Goal: Check status: Check status

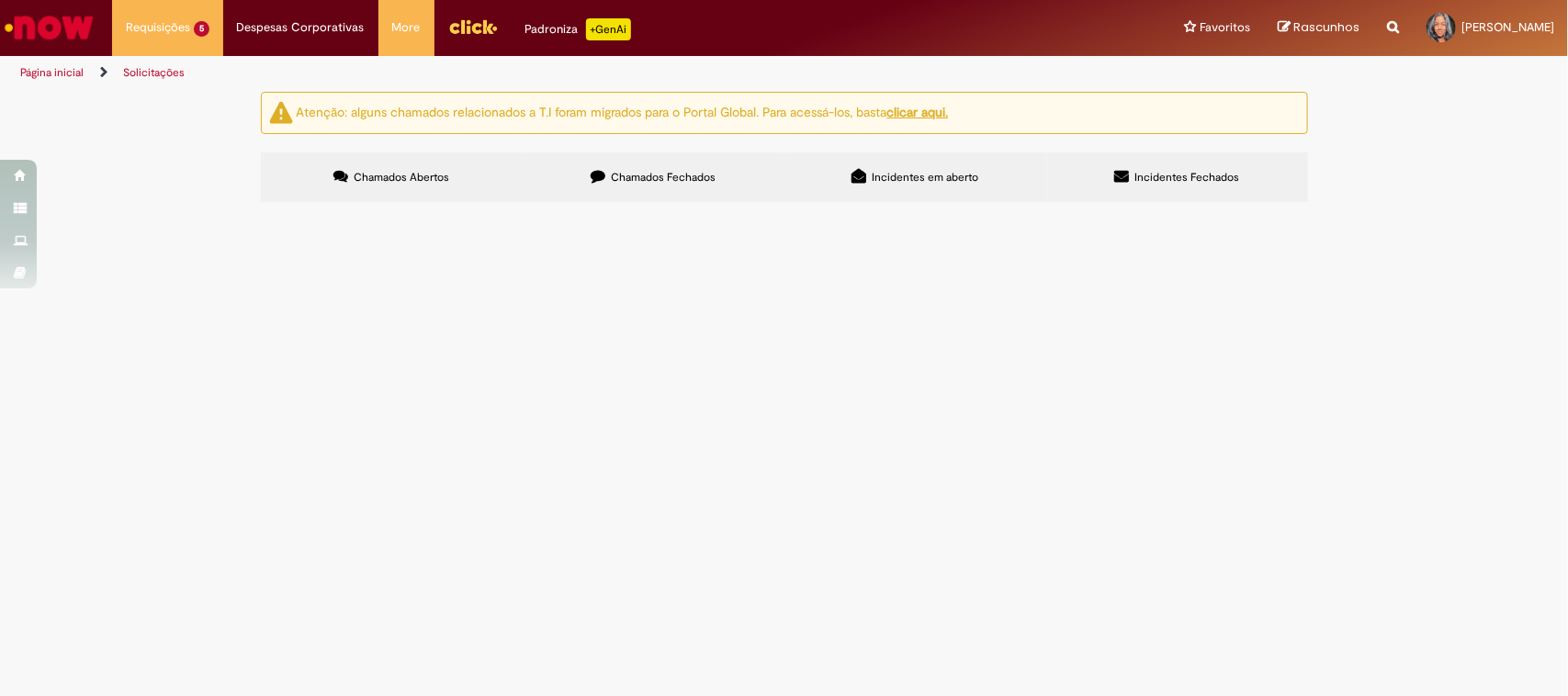
click at [700, 175] on span "Chamados Fechados" at bounding box center [662, 176] width 104 height 14
click at [0, 0] on span "Cancelado" at bounding box center [0, 0] width 0 height 0
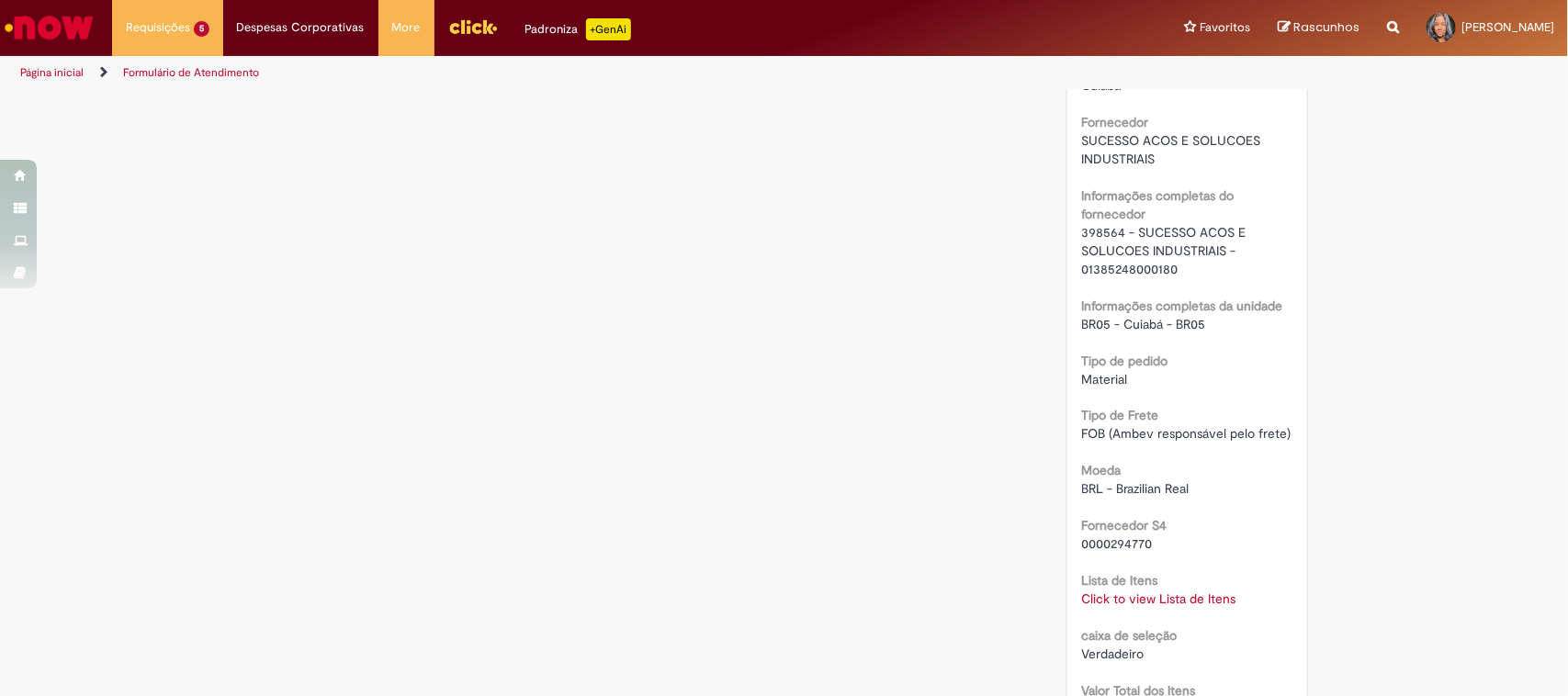
scroll to position [1599, 0]
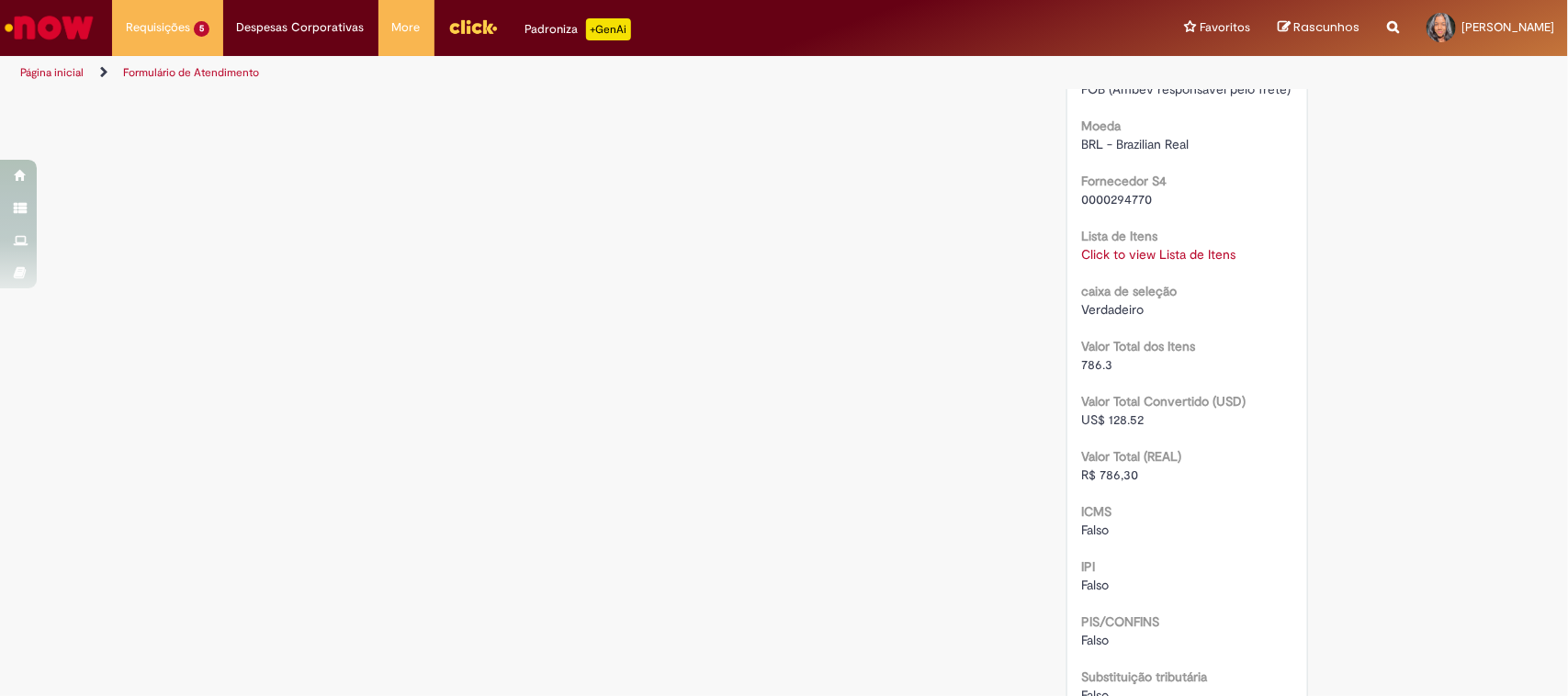
click at [1130, 254] on link "Click to view Lista de Itens" at bounding box center [1158, 255] width 154 height 16
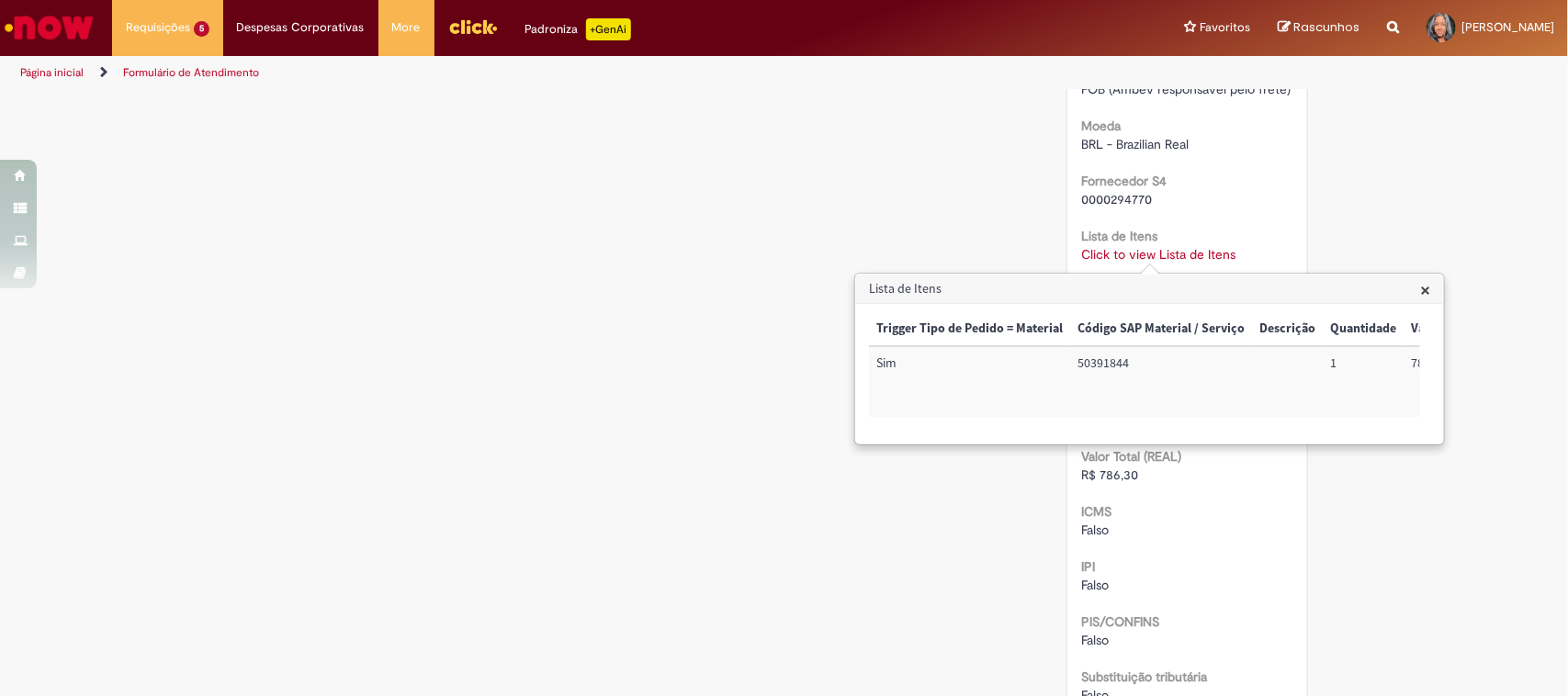
scroll to position [0, 746]
click at [1356, 356] on td "100002845514" at bounding box center [1372, 382] width 117 height 71
copy td "100002845514"
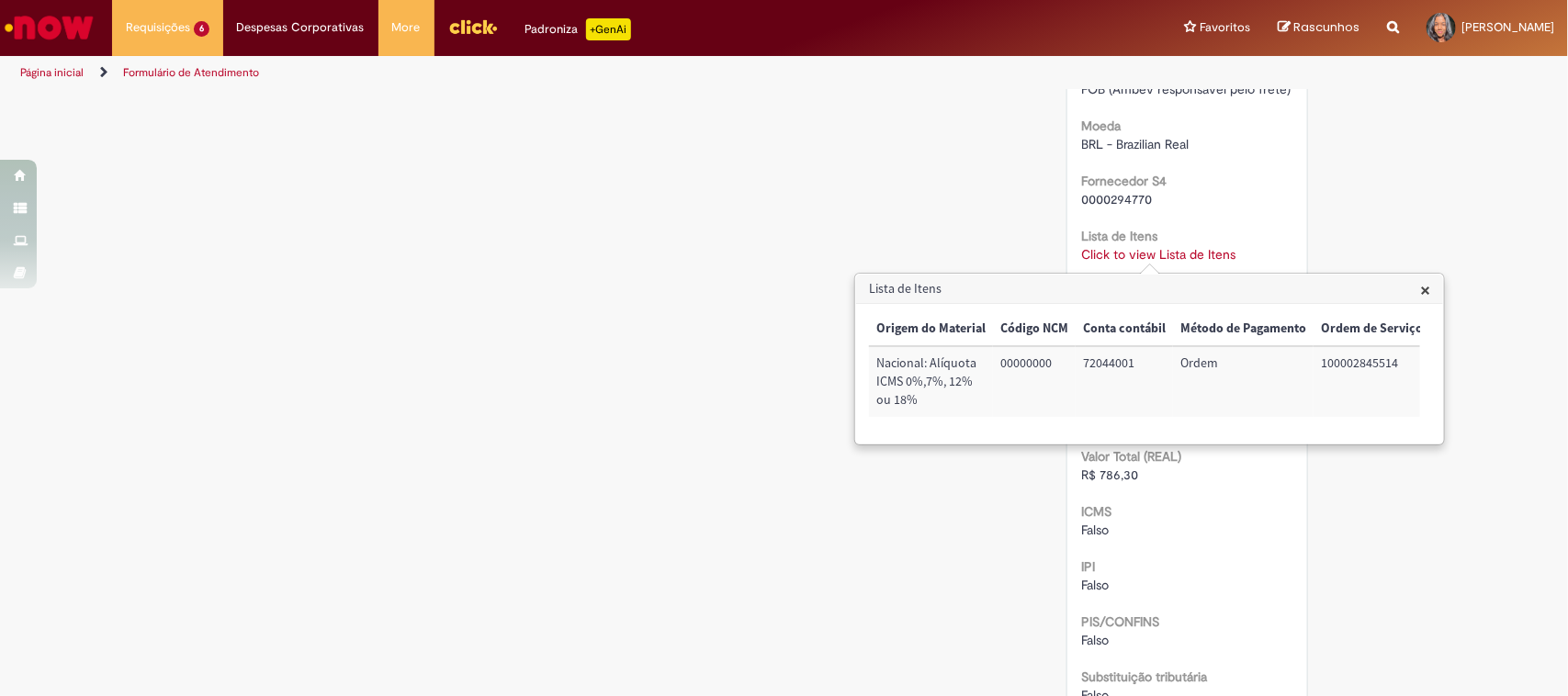
scroll to position [0, 0]
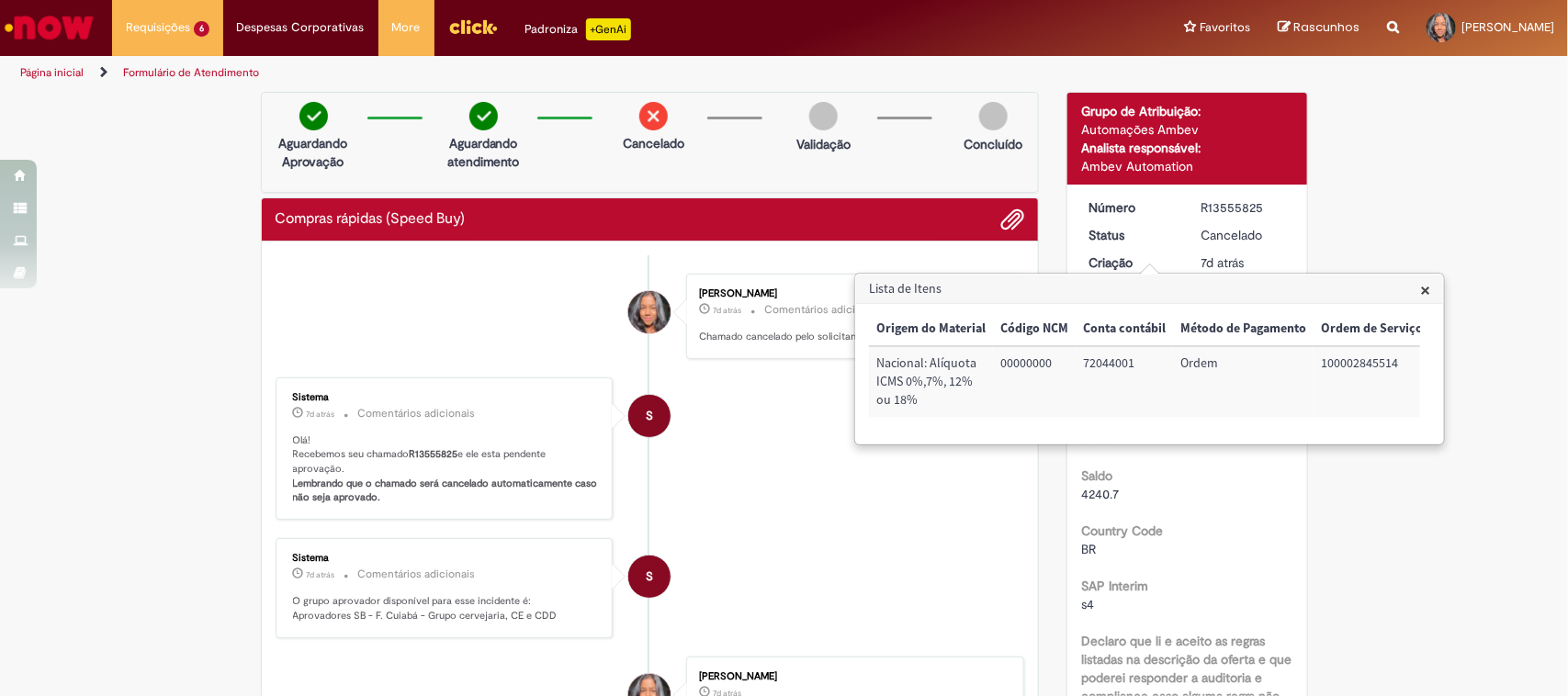
click at [1419, 290] on div "Lista de Itens × Trigger Tipo de Pedido = Material Código SAP Material / Serviç…" at bounding box center [1149, 360] width 587 height 169
click at [1425, 296] on span "×" at bounding box center [1425, 290] width 11 height 25
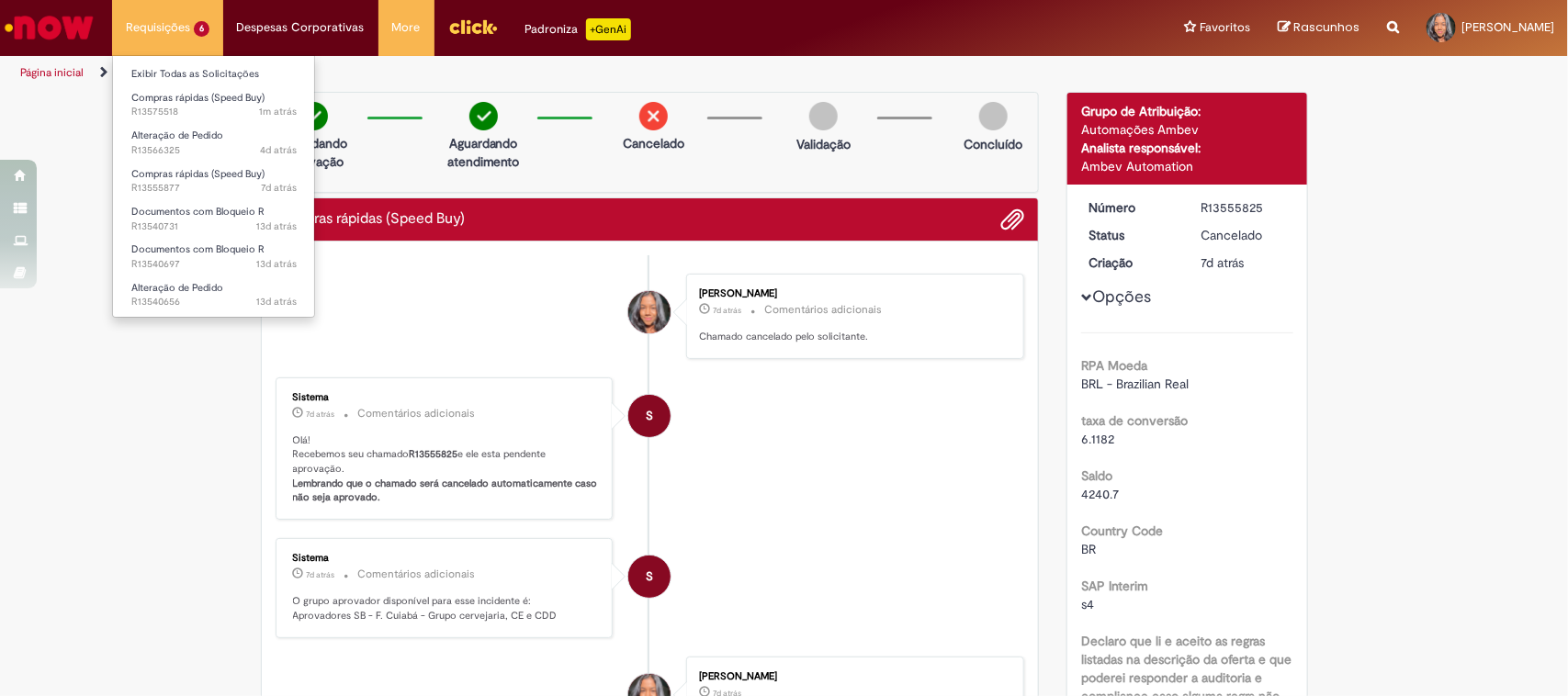
scroll to position [1459, 0]
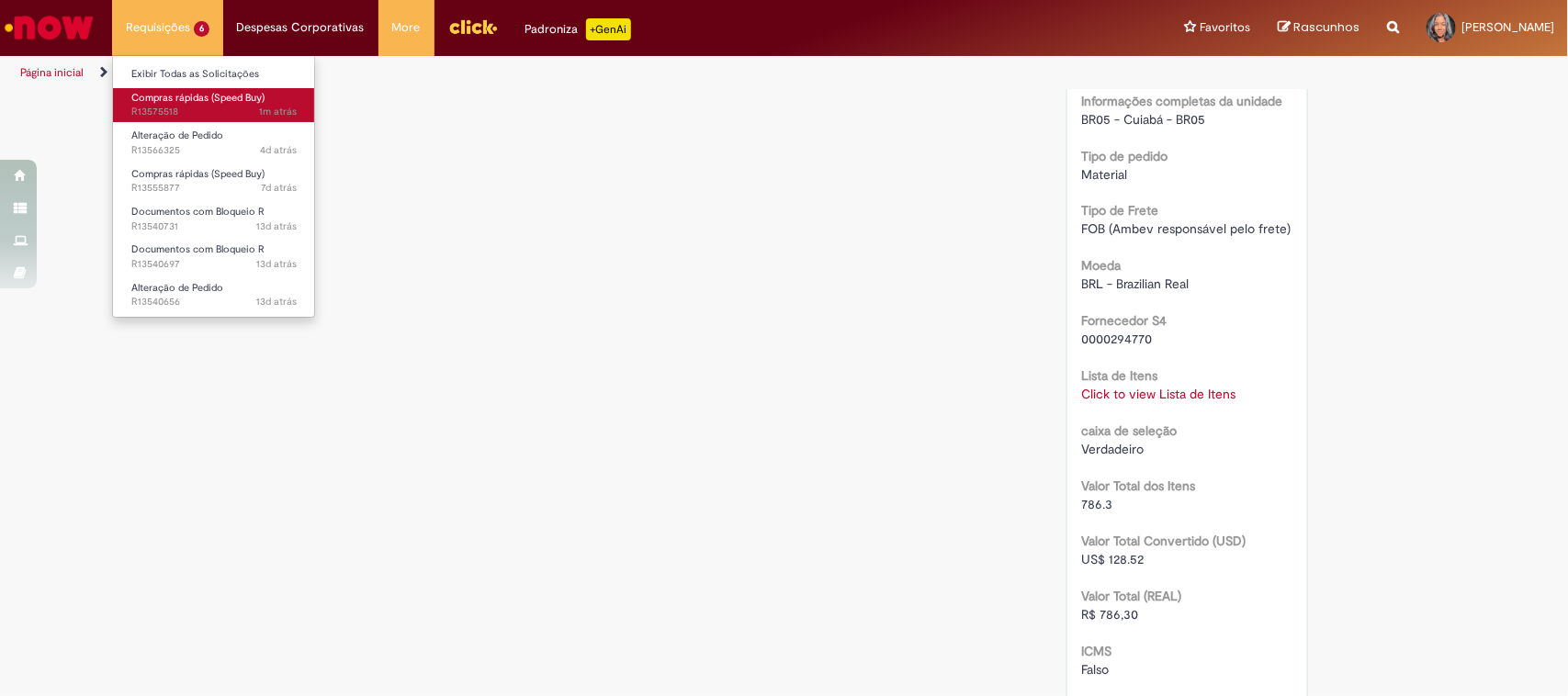
click at [174, 95] on span "Compras rápidas (Speed Buy)" at bounding box center [197, 98] width 133 height 13
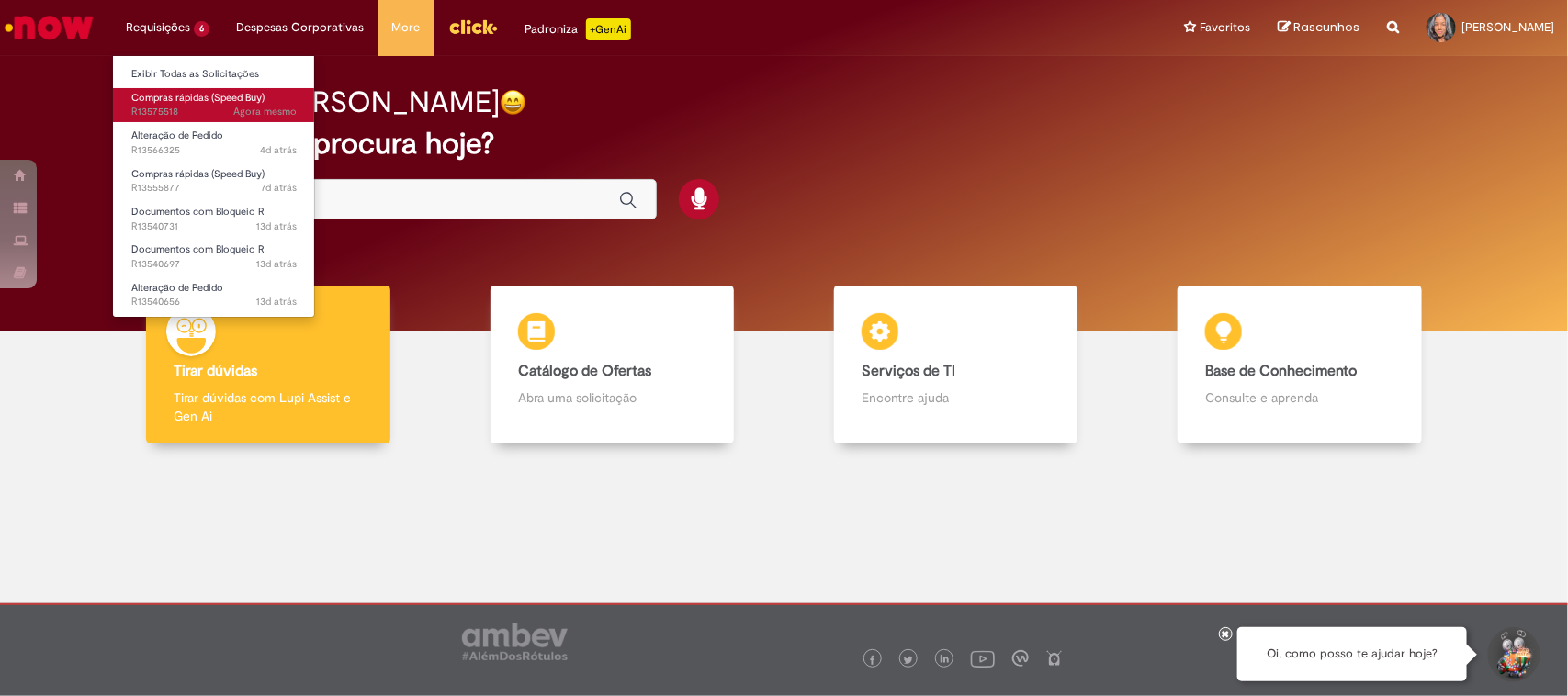
click at [180, 102] on span "Compras rápidas (Speed Buy)" at bounding box center [197, 98] width 133 height 13
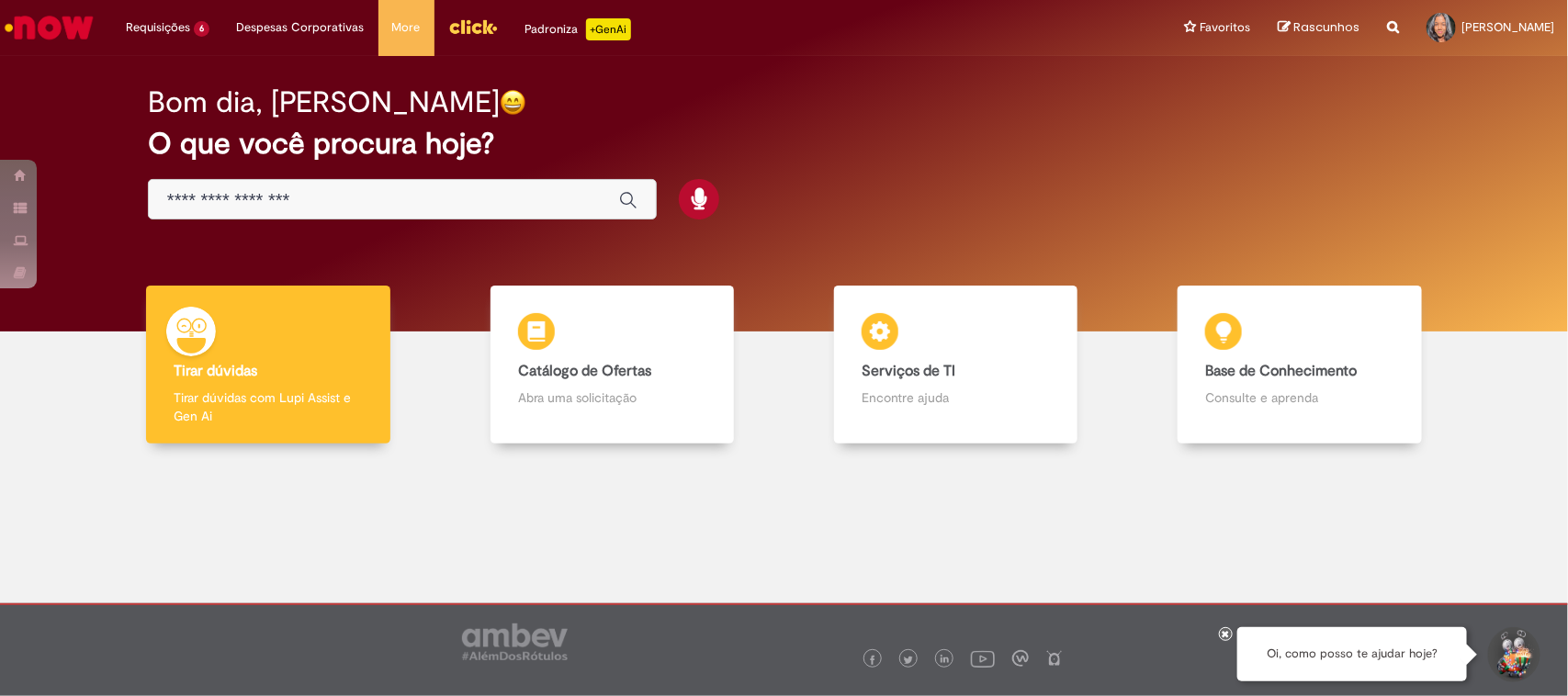
click at [1231, 636] on div at bounding box center [1226, 635] width 13 height 13
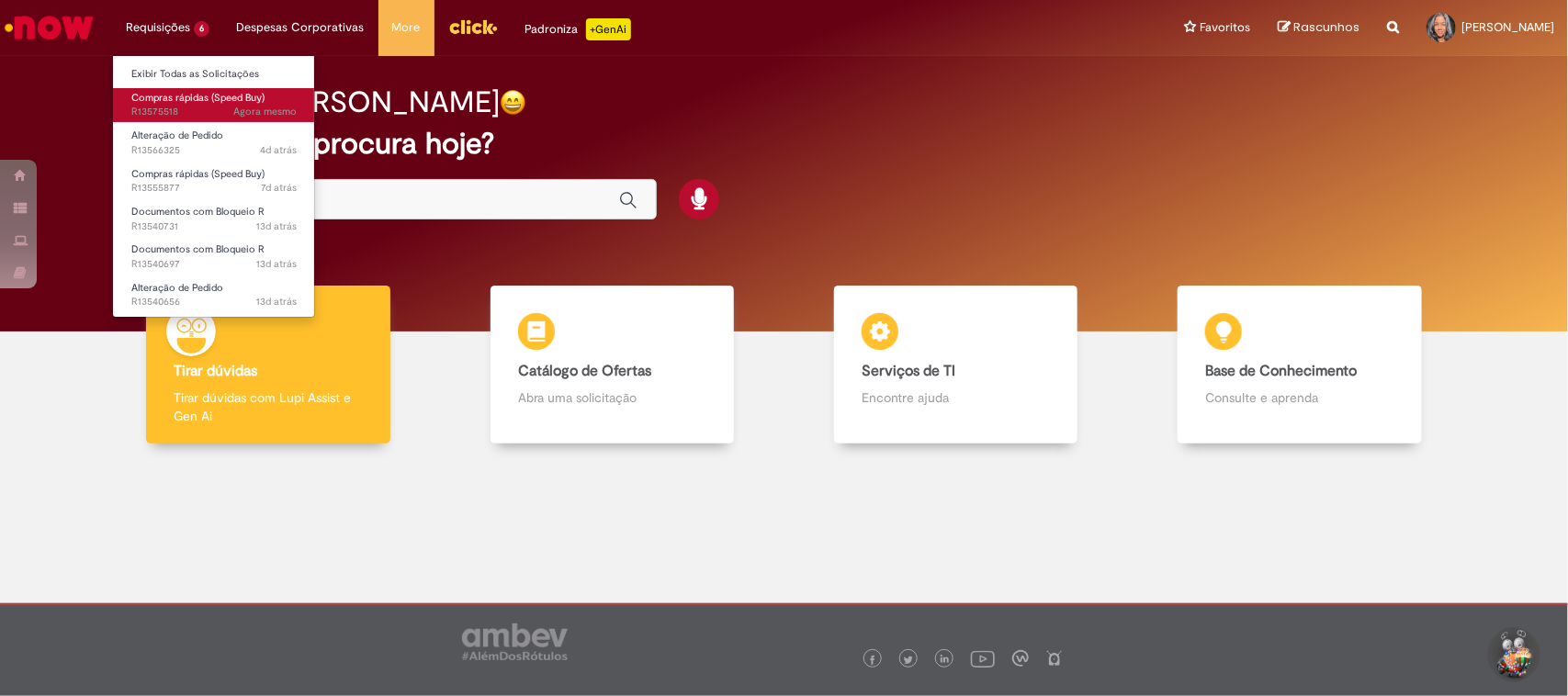
click at [175, 104] on span "Agora mesmo Agora mesmo R13575518" at bounding box center [214, 111] width 166 height 14
click at [181, 104] on span "Compras rápidas (Speed Buy)" at bounding box center [197, 98] width 133 height 13
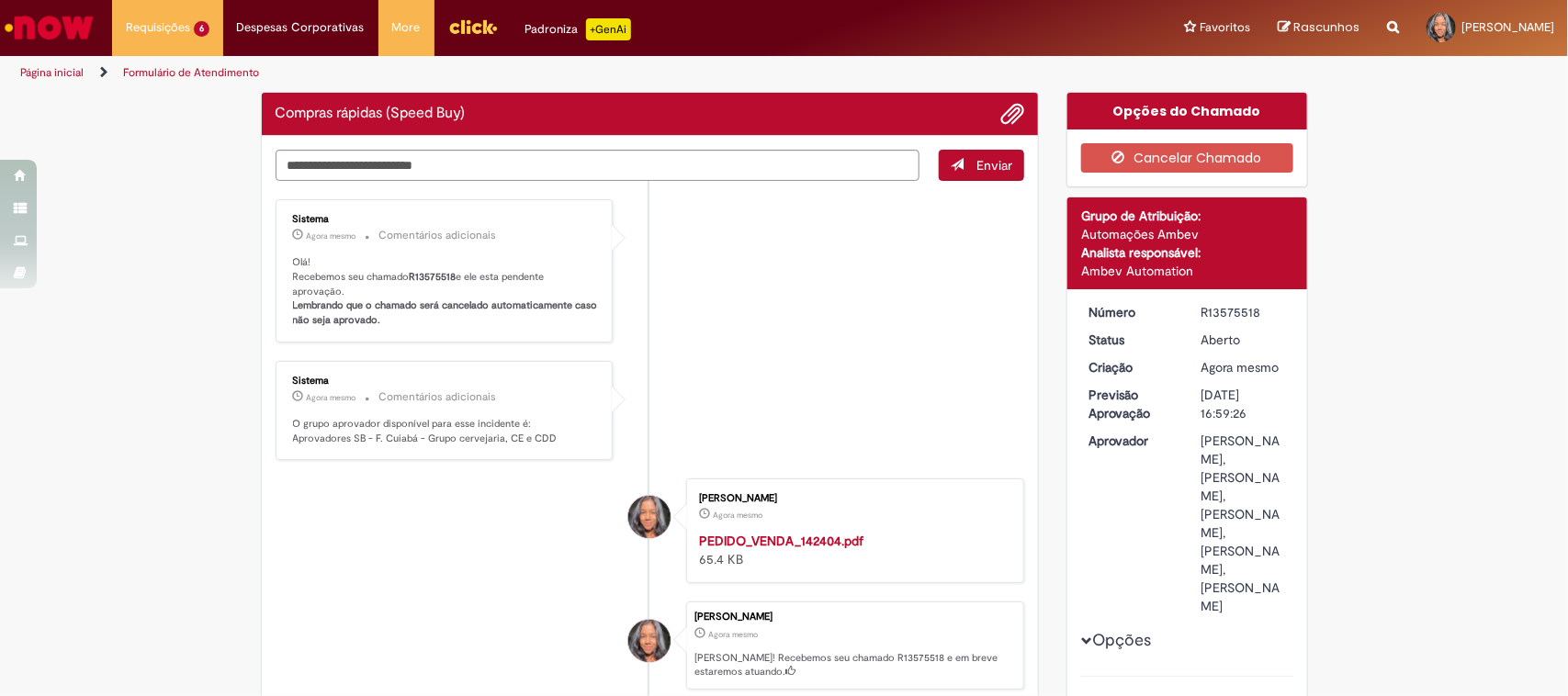
drag, startPoint x: 880, startPoint y: 317, endPoint x: 879, endPoint y: 255, distance: 62.0
click at [880, 319] on li "Sistema Agora mesmo Agora mesmo Comentários adicionais Olá! Recebemos seu chama…" at bounding box center [651, 271] width 749 height 144
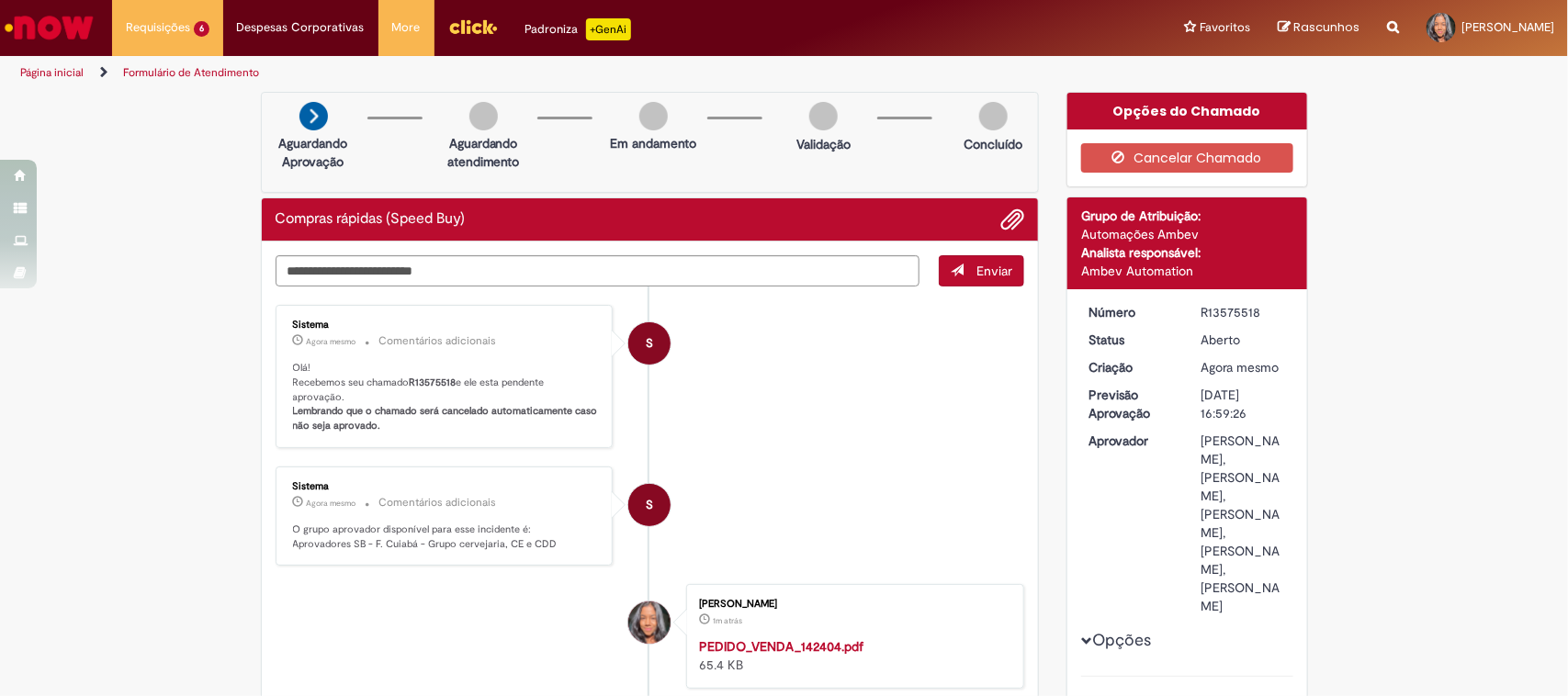
click at [1241, 306] on div "R13575518" at bounding box center [1244, 312] width 85 height 18
click at [1242, 306] on div "R13575518" at bounding box center [1244, 312] width 85 height 18
click at [1245, 313] on div "R13575518" at bounding box center [1244, 312] width 85 height 18
click at [1232, 309] on div "R13575518" at bounding box center [1244, 312] width 85 height 18
click at [1233, 309] on div "R13575518" at bounding box center [1244, 312] width 85 height 18
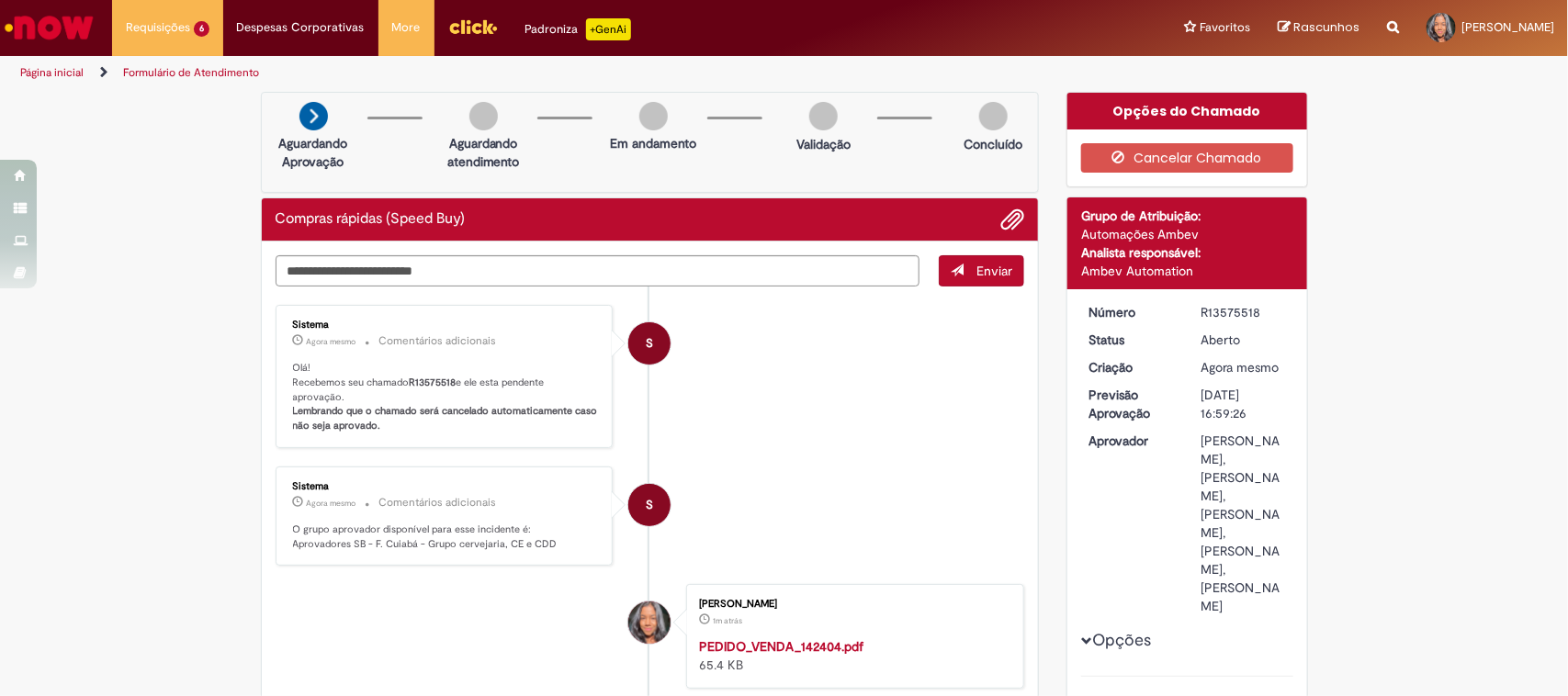
copy div "R13575518"
